Goal: Find specific page/section: Find specific page/section

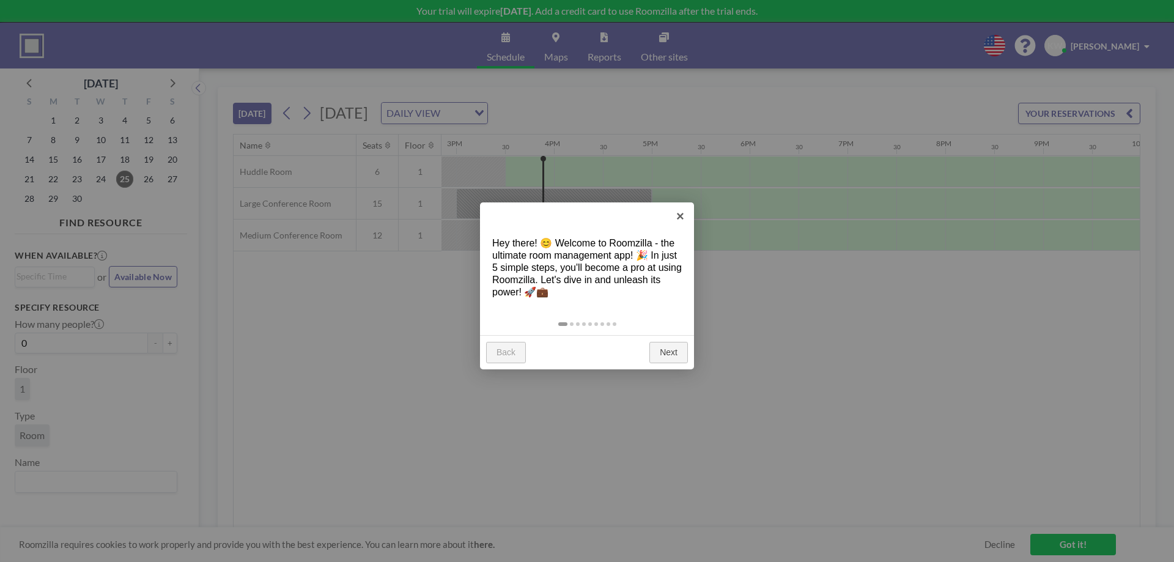
scroll to position [0, 1468]
click at [679, 216] on link "×" at bounding box center [681, 216] width 28 height 28
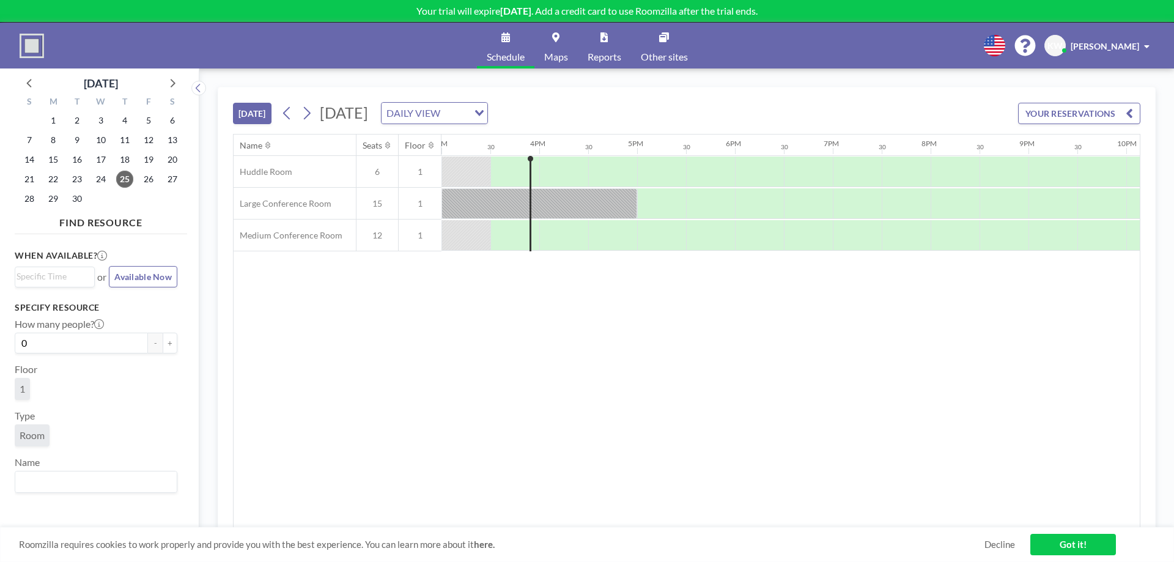
click at [467, 111] on input "Search for option" at bounding box center [455, 113] width 23 height 16
click at [592, 150] on li "WEEKLY VIEW" at bounding box center [592, 153] width 105 height 18
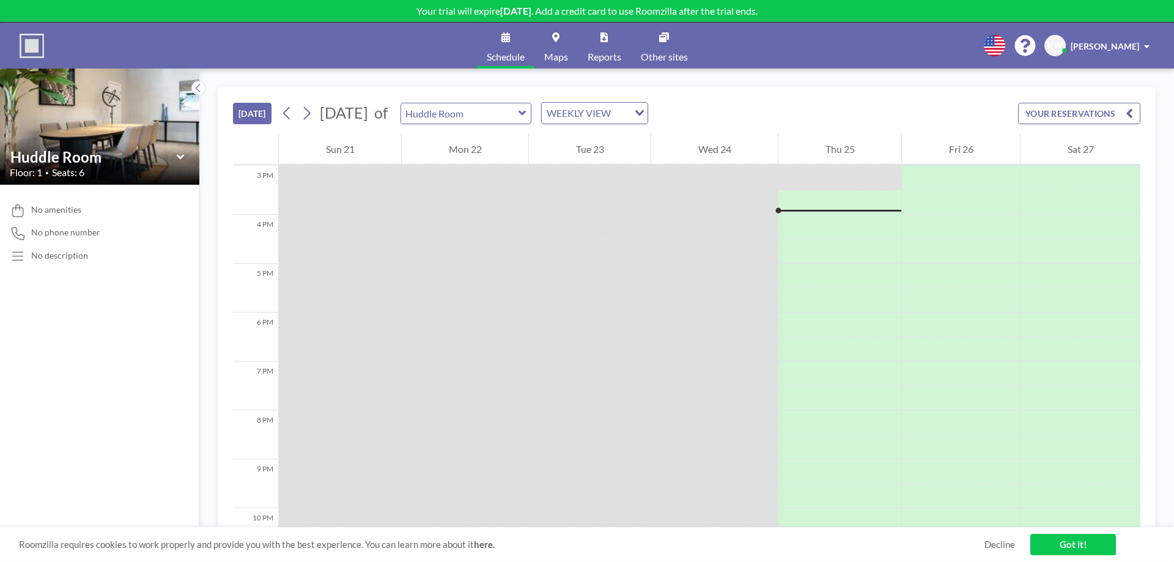
scroll to position [734, 0]
click at [532, 112] on div "Huddle Room" at bounding box center [466, 113] width 131 height 21
click at [526, 113] on icon at bounding box center [522, 113] width 7 height 5
type input "Large Conference Room"
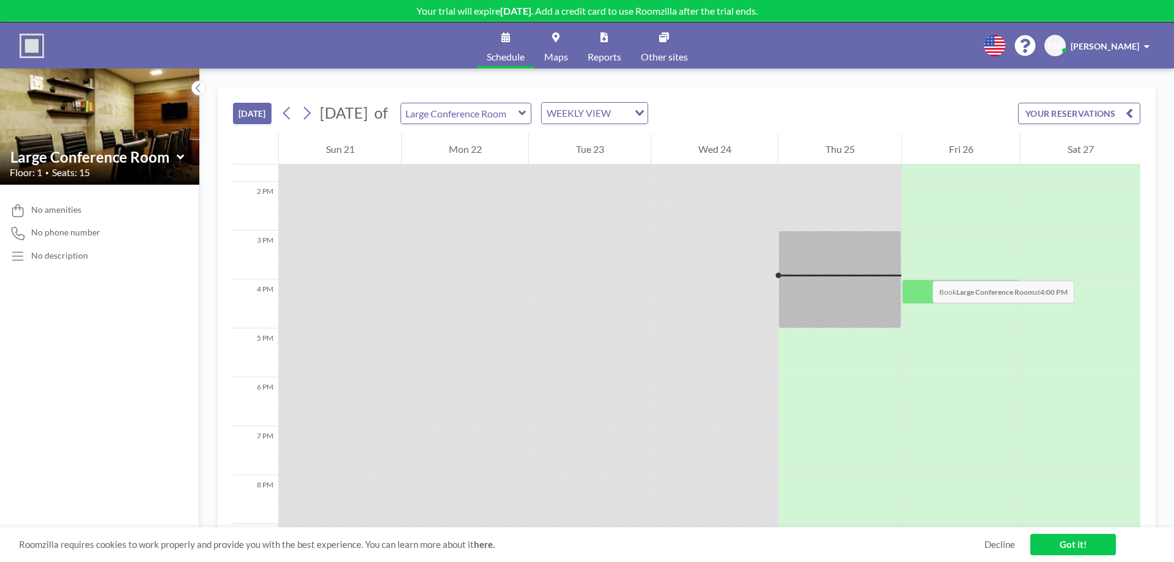
scroll to position [612, 0]
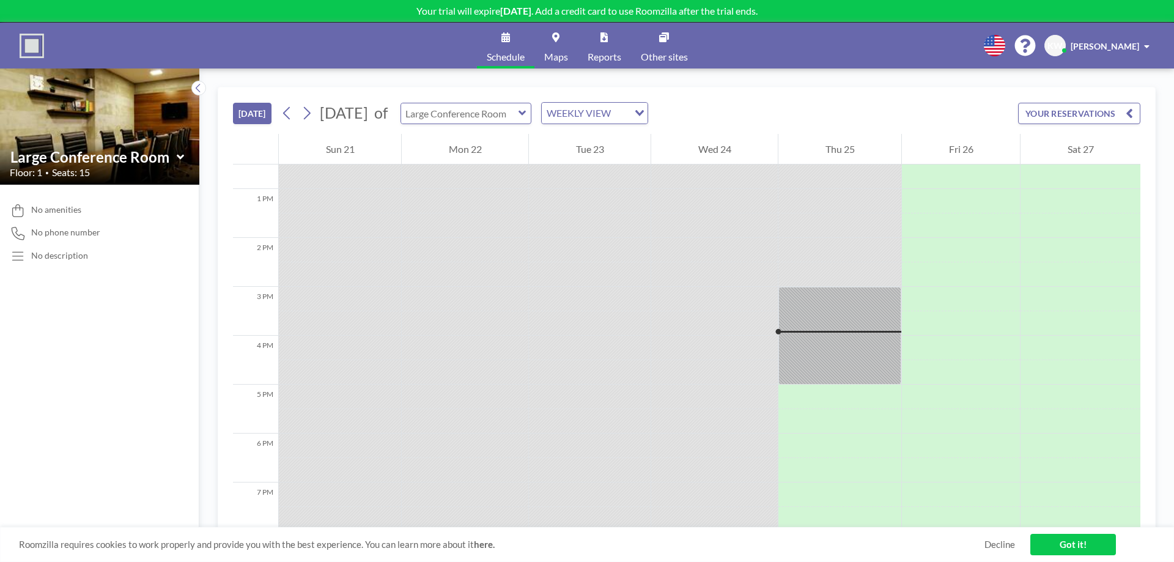
click at [519, 115] on input "text" at bounding box center [459, 113] width 117 height 20
type input "Medium Conference Room"
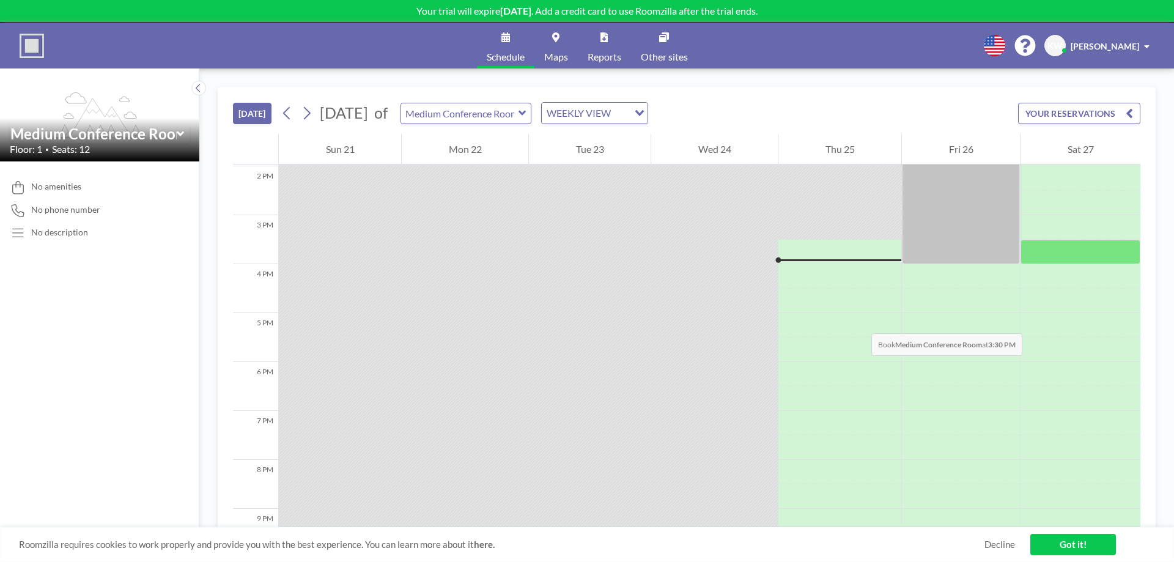
scroll to position [550, 0]
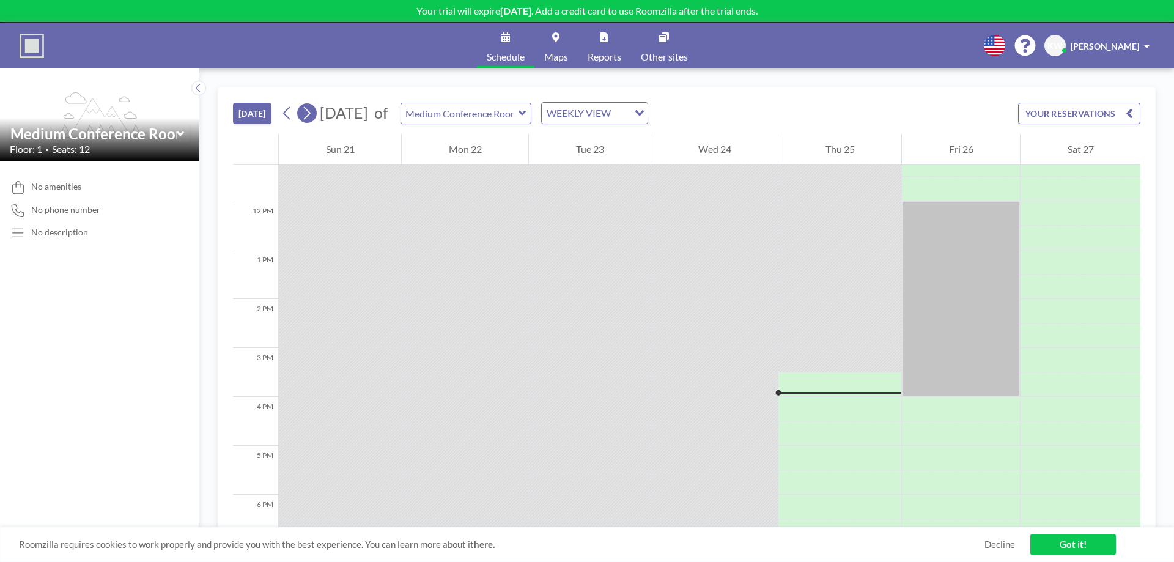
click at [317, 115] on button at bounding box center [307, 113] width 20 height 20
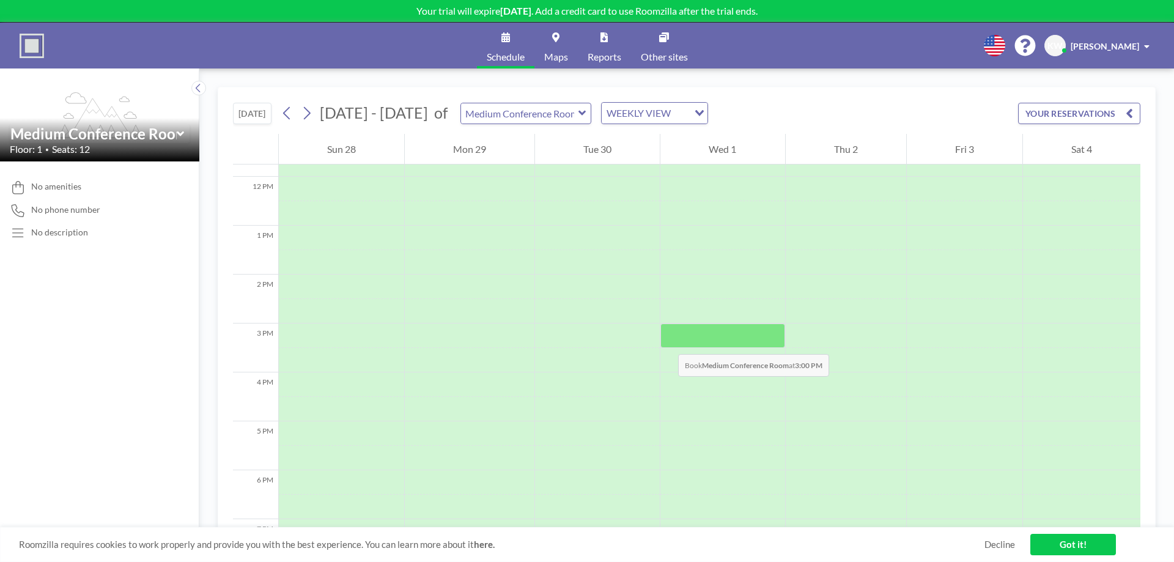
scroll to position [391, 0]
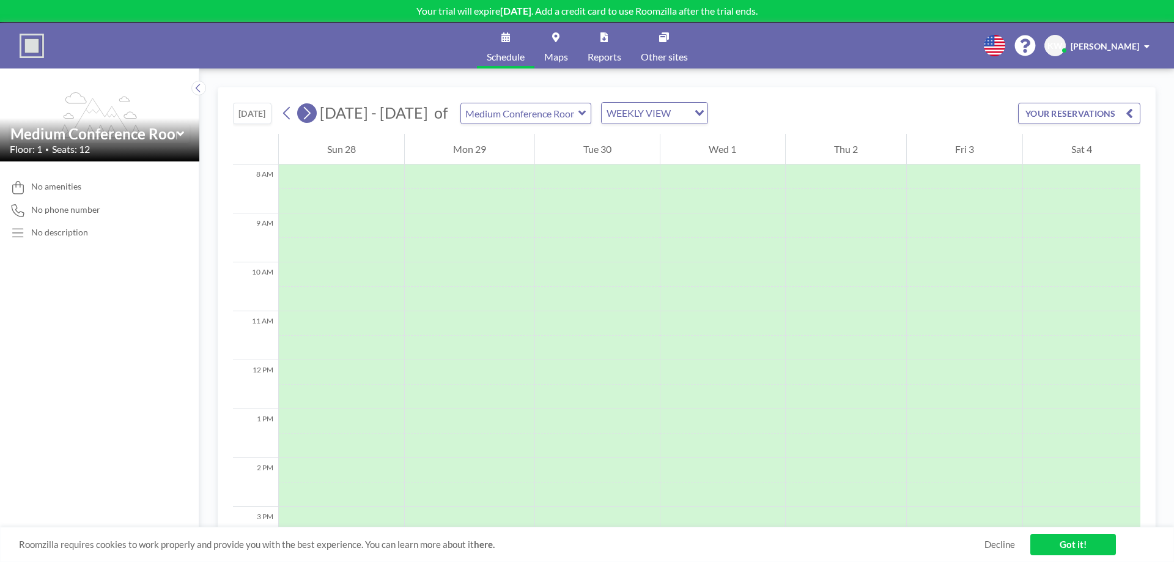
click at [316, 117] on button at bounding box center [307, 113] width 20 height 20
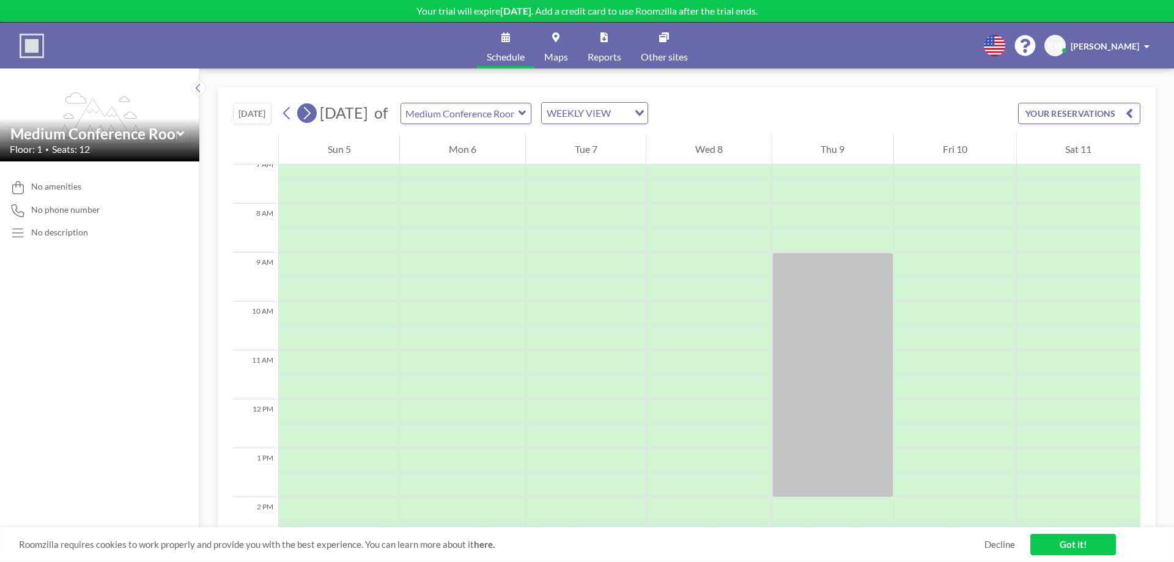
scroll to position [367, 0]
click at [519, 109] on input "text" at bounding box center [459, 113] width 117 height 20
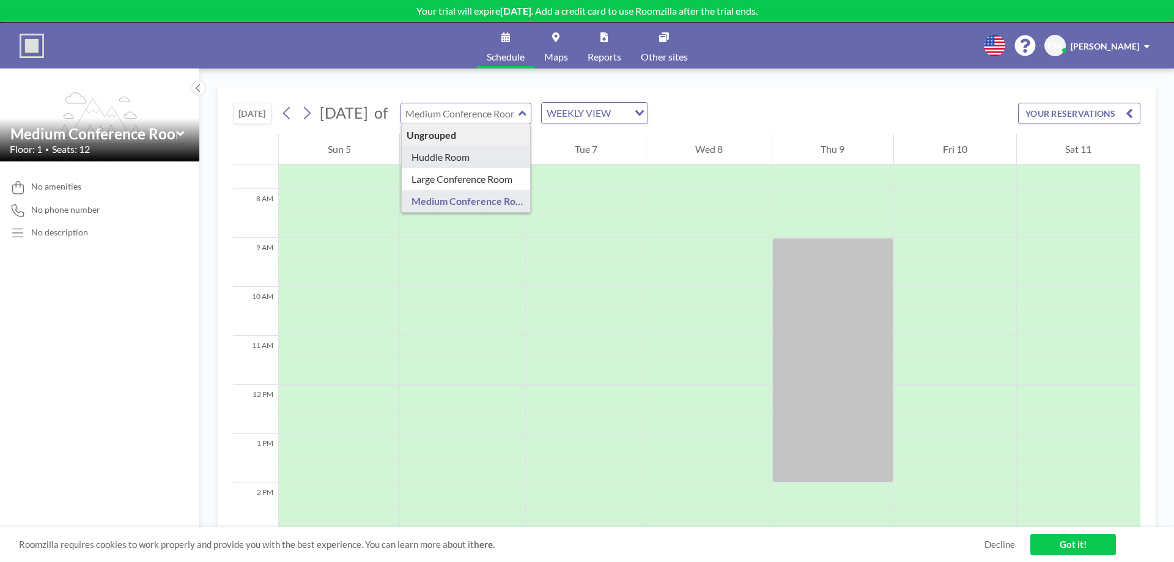
type input "Huddle Room"
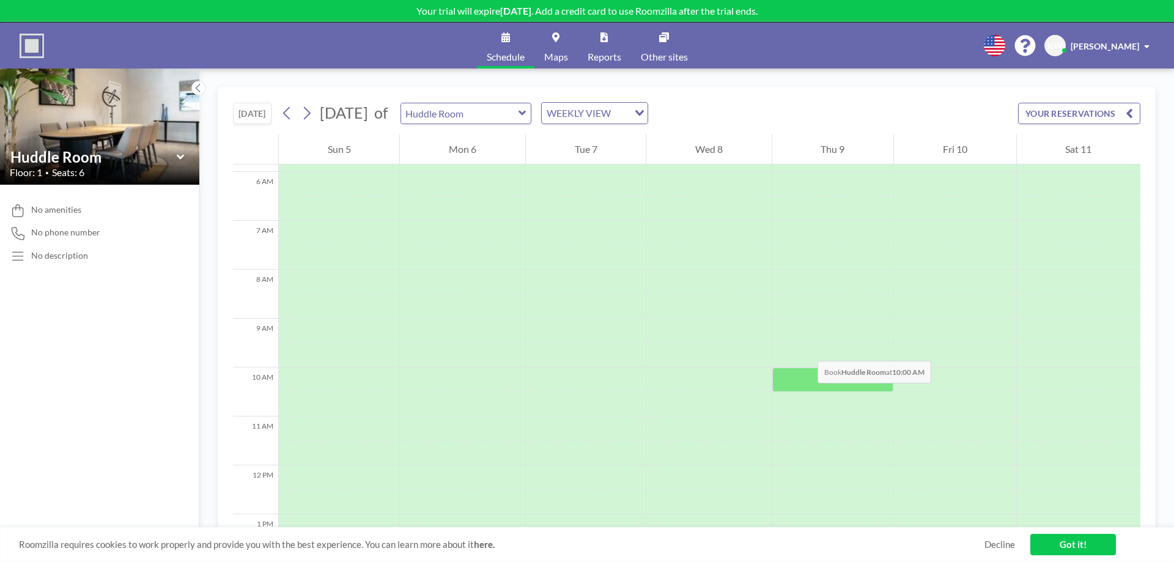
scroll to position [306, 0]
